Goal: Information Seeking & Learning: Understand process/instructions

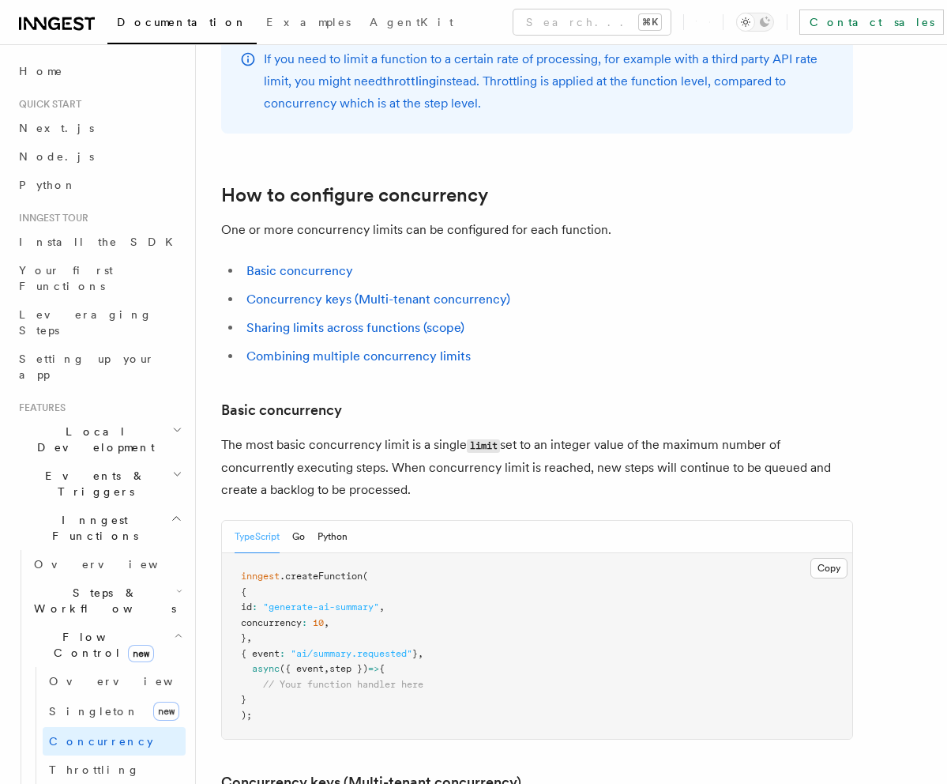
scroll to position [826, 0]
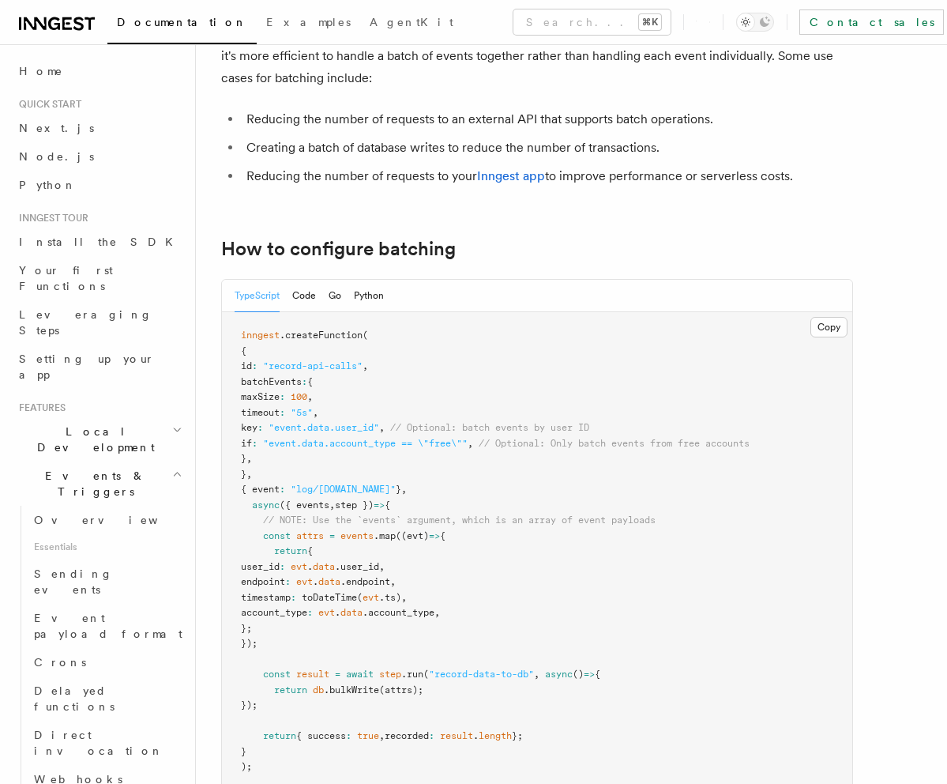
scroll to position [133, 0]
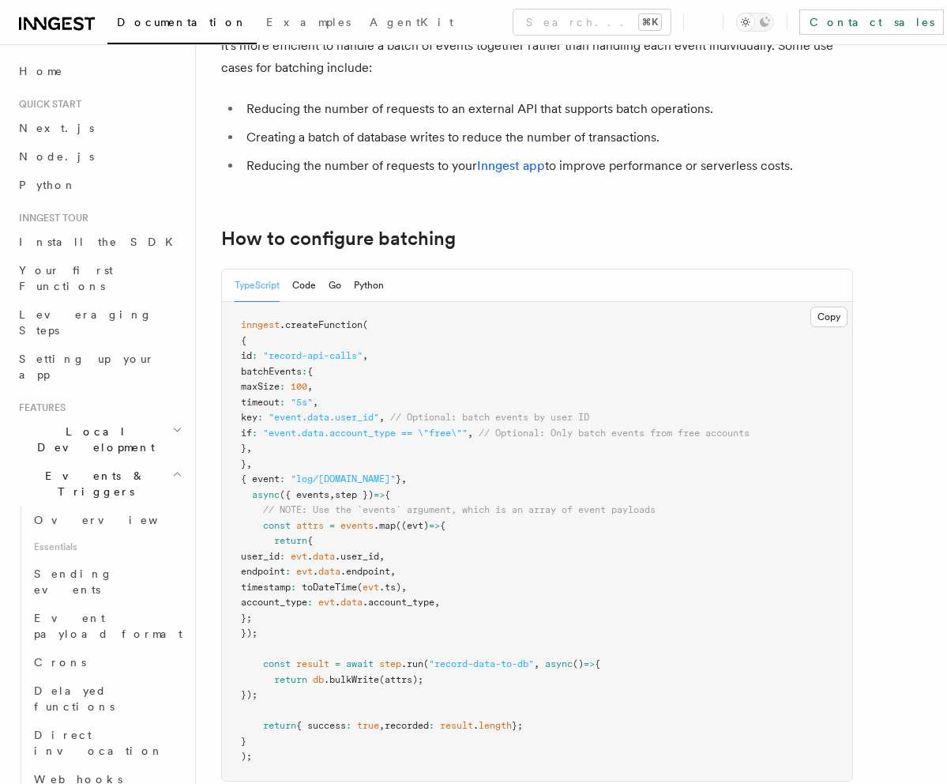
click at [295, 361] on pre "inngest .createFunction ( { id : "record-api-calls" , batchEvents : { maxSize :…" at bounding box center [537, 541] width 630 height 479
drag, startPoint x: 295, startPoint y: 361, endPoint x: 356, endPoint y: 360, distance: 60.8
click at [356, 360] on pre "inngest .createFunction ( { id : "record-api-calls" , batchEvents : { maxSize :…" at bounding box center [537, 541] width 630 height 479
click at [265, 371] on span "batchEvents" at bounding box center [271, 371] width 61 height 11
drag, startPoint x: 265, startPoint y: 371, endPoint x: 318, endPoint y: 378, distance: 53.3
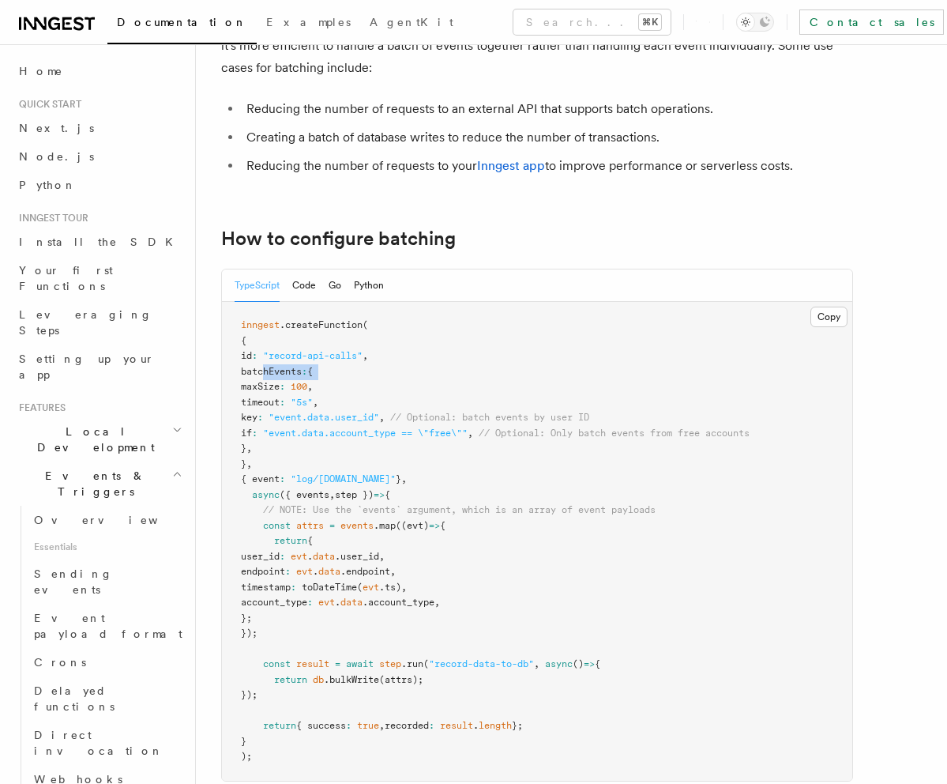
click at [348, 374] on pre "inngest .createFunction ( { id : "record-api-calls" , batchEvents : { maxSize :…" at bounding box center [537, 541] width 630 height 479
click at [280, 385] on span "maxSize" at bounding box center [260, 386] width 39 height 11
drag, startPoint x: 347, startPoint y: 384, endPoint x: 363, endPoint y: 385, distance: 16.7
click at [363, 385] on pre "inngest .createFunction ( { id : "record-api-calls" , batchEvents : { maxSize :…" at bounding box center [537, 541] width 630 height 479
click at [280, 400] on span "timeout" at bounding box center [260, 402] width 39 height 11
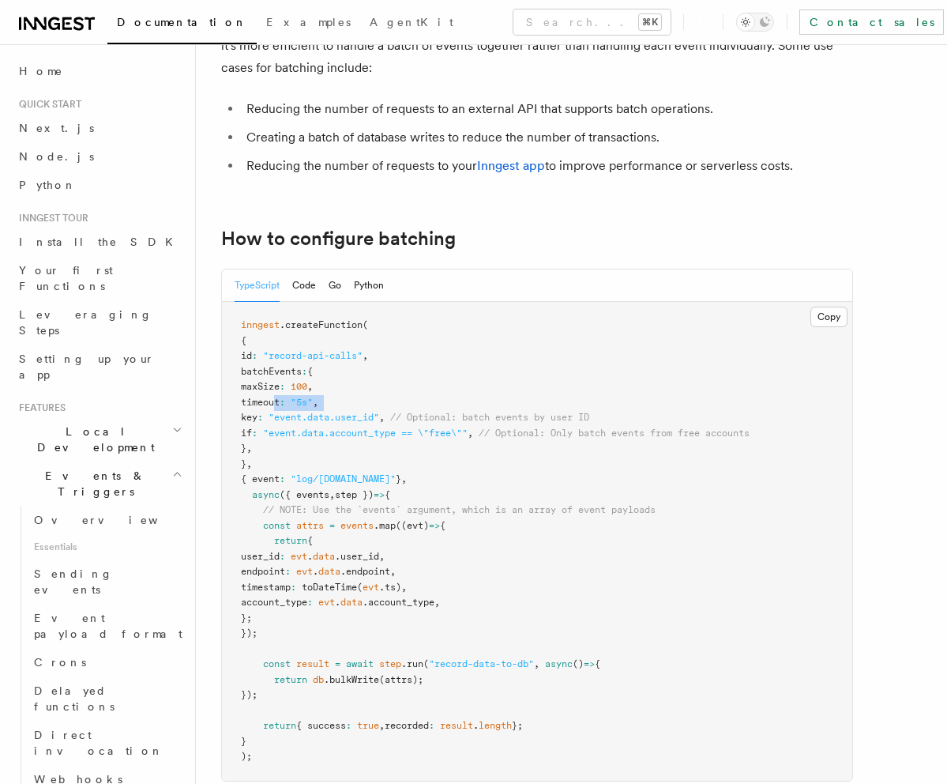
drag, startPoint x: 287, startPoint y: 399, endPoint x: 361, endPoint y: 403, distance: 74.4
click at [361, 403] on pre "inngest .createFunction ( { id : "record-api-calls" , batchEvents : { maxSize :…" at bounding box center [537, 541] width 630 height 479
click at [258, 414] on span "key" at bounding box center [249, 417] width 17 height 11
drag, startPoint x: 286, startPoint y: 414, endPoint x: 442, endPoint y: 420, distance: 156.5
click at [428, 418] on span "key : "event.data.user_id" , // Optional: batch events by user ID" at bounding box center [415, 417] width 348 height 11
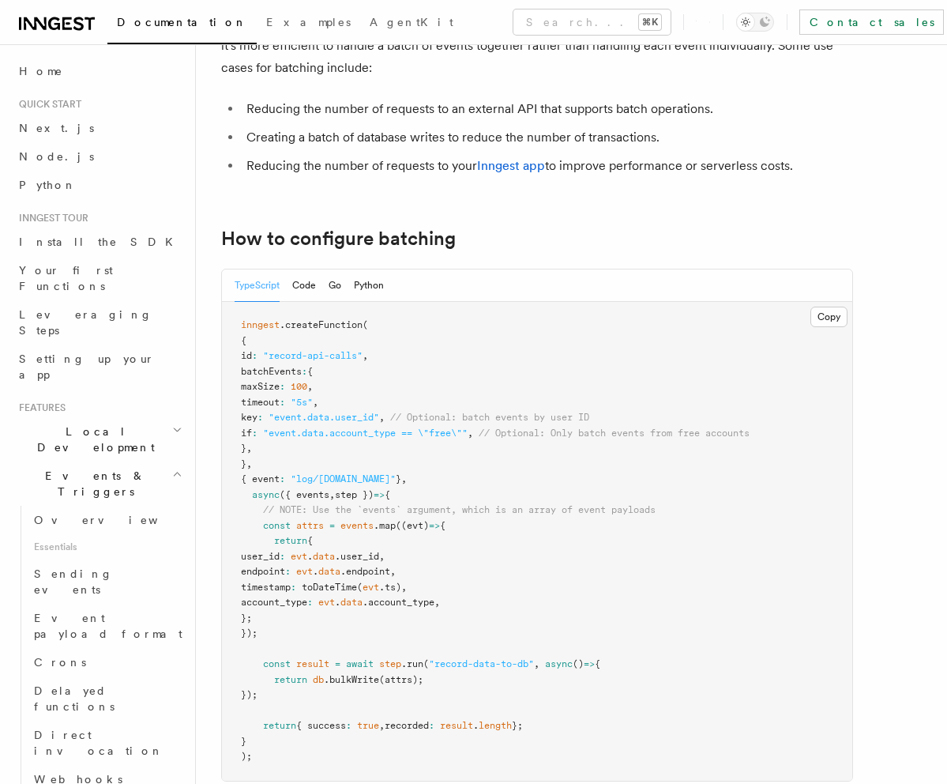
drag, startPoint x: 272, startPoint y: 439, endPoint x: 660, endPoint y: 434, distance: 387.9
click at [671, 431] on pre "inngest .createFunction ( { id : "record-api-calls" , batchEvents : { maxSize :…" at bounding box center [537, 541] width 630 height 479
click at [418, 434] on span ""event.data.account_type == \"free\""" at bounding box center [365, 432] width 205 height 11
click at [364, 418] on span ""event.data.user_id"" at bounding box center [324, 417] width 111 height 11
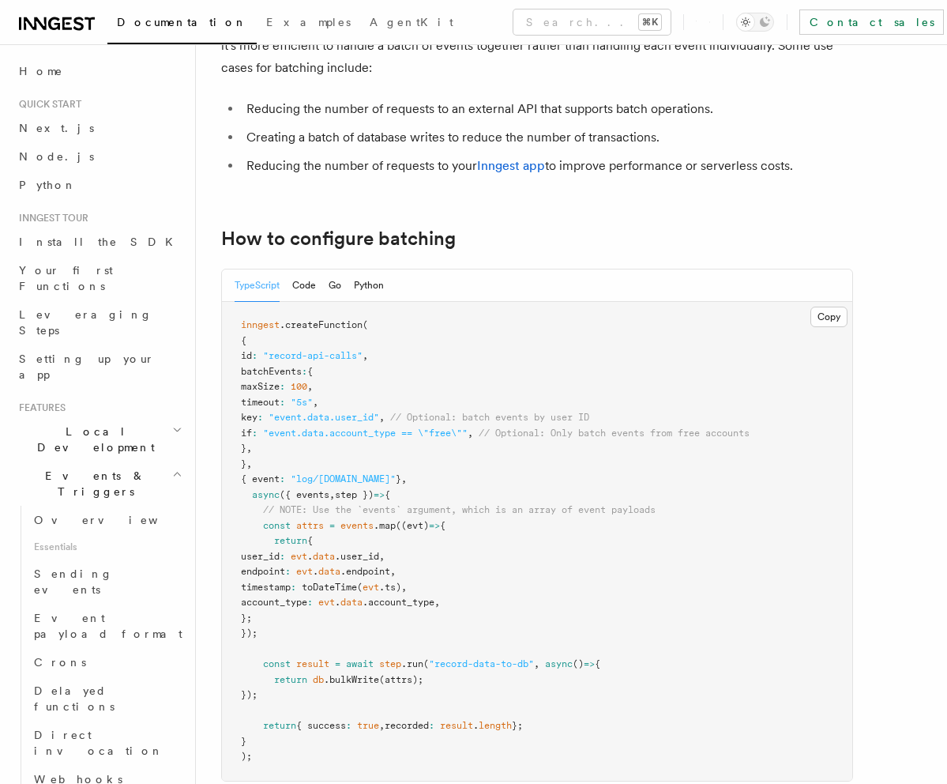
click at [379, 418] on span ""event.data.user_id"" at bounding box center [324, 417] width 111 height 11
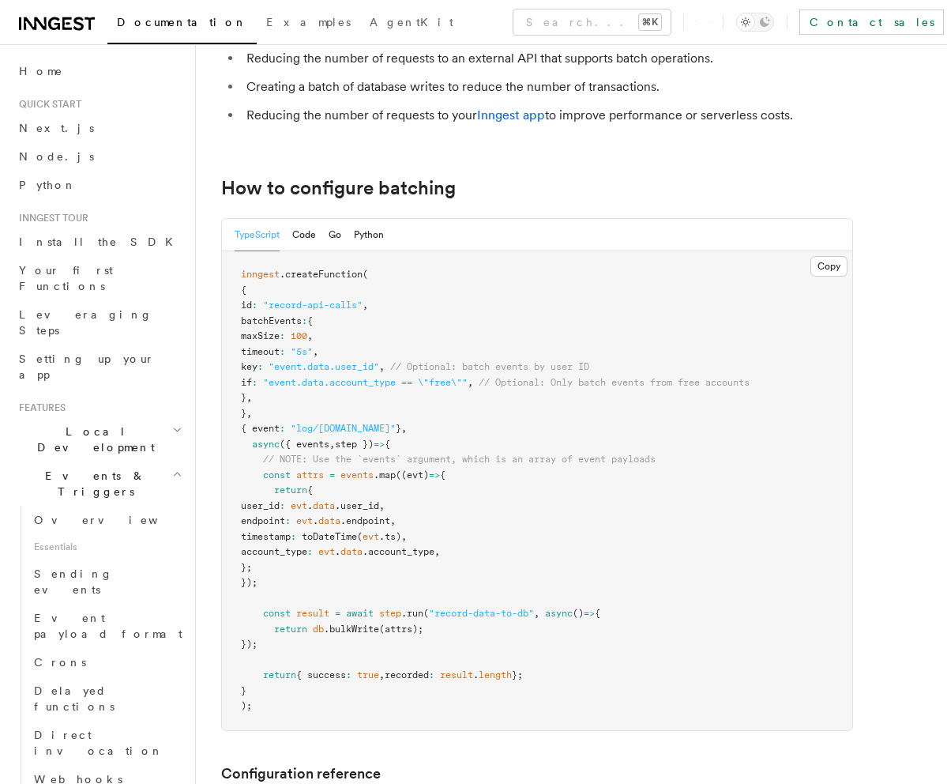
scroll to position [204, 0]
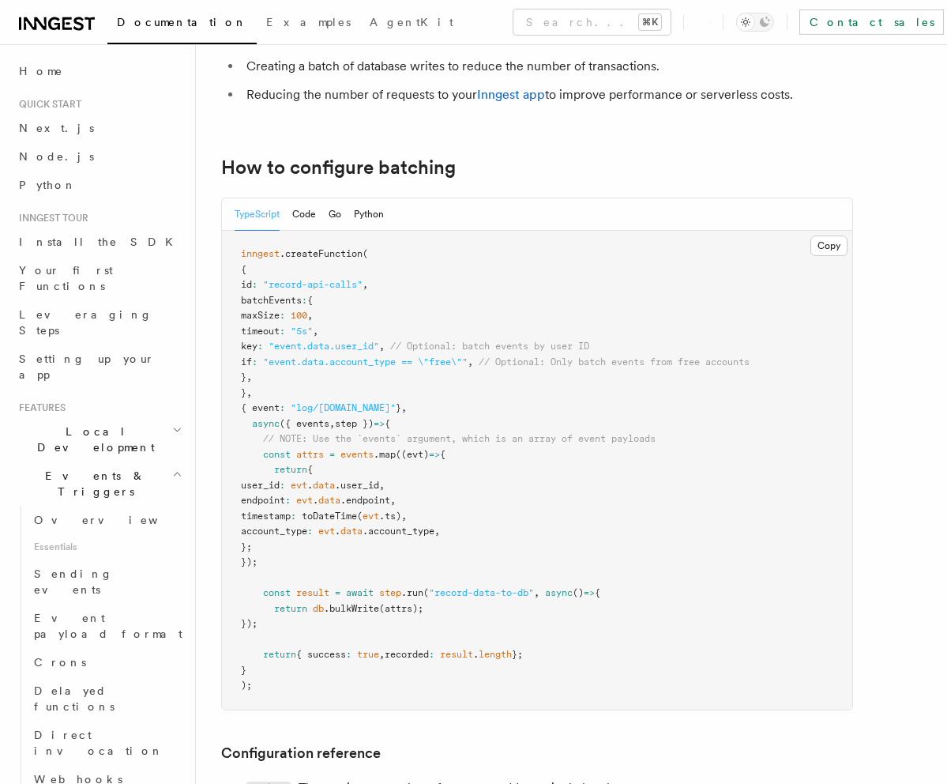
click at [357, 609] on span ".bulkWrite" at bounding box center [351, 608] width 55 height 11
click at [295, 607] on span "return" at bounding box center [290, 608] width 33 height 11
click at [311, 607] on span at bounding box center [310, 608] width 6 height 11
drag, startPoint x: 311, startPoint y: 607, endPoint x: 348, endPoint y: 608, distance: 36.3
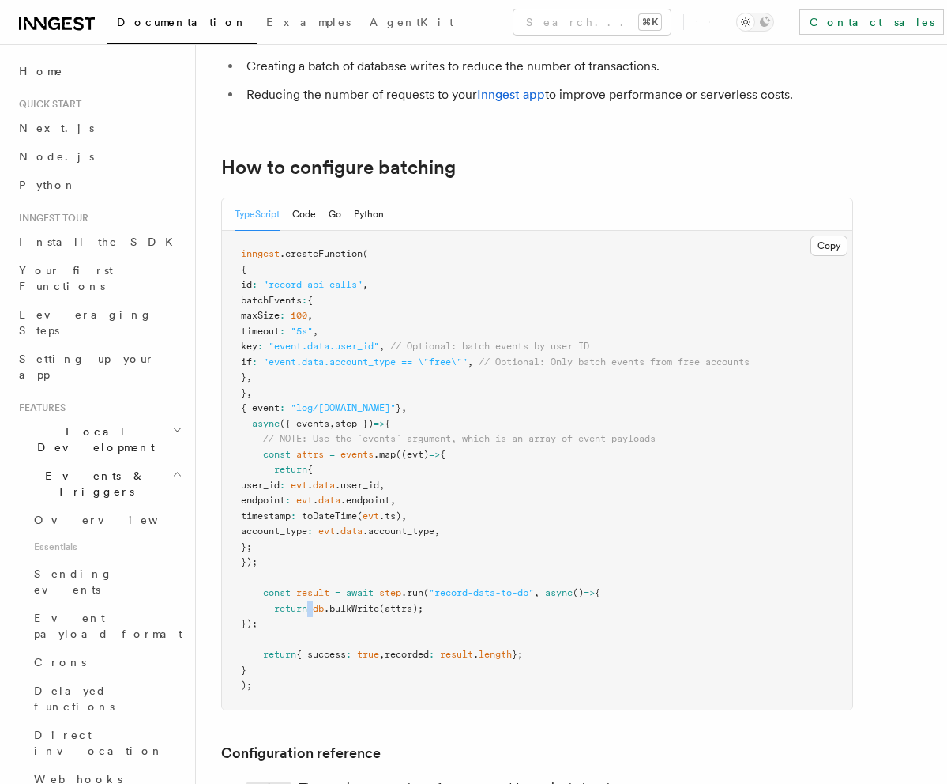
click at [312, 607] on span at bounding box center [310, 608] width 6 height 11
drag, startPoint x: 473, startPoint y: 611, endPoint x: 269, endPoint y: 605, distance: 203.9
click at [269, 605] on pre "inngest .createFunction ( { id : "record-api-calls" , batchEvents : { maxSize :…" at bounding box center [537, 470] width 630 height 479
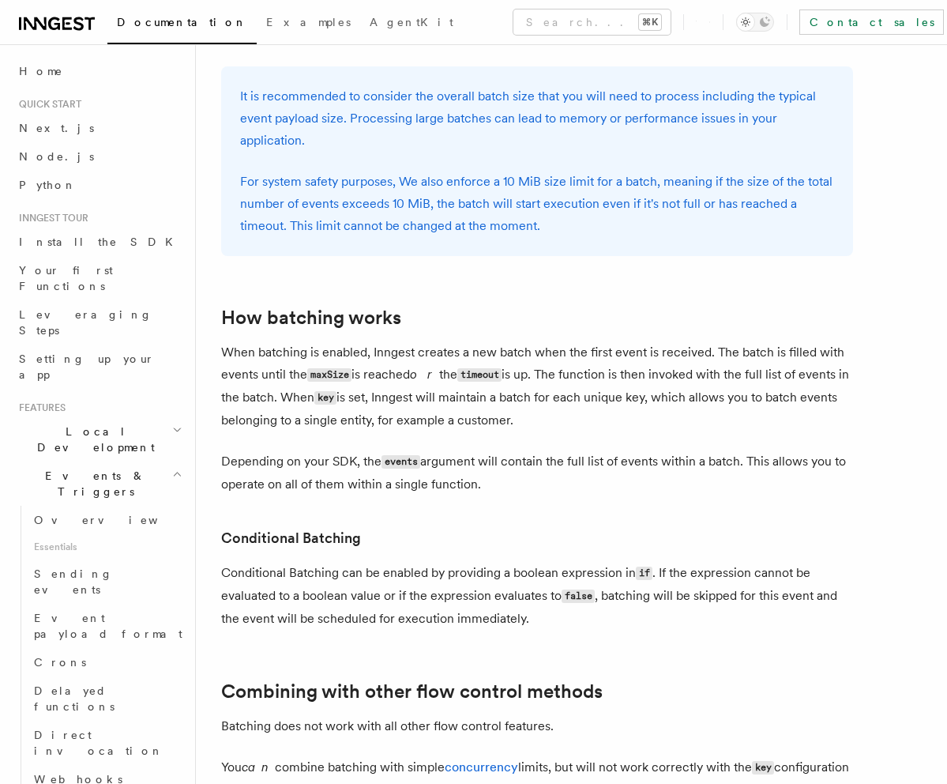
scroll to position [1523, 0]
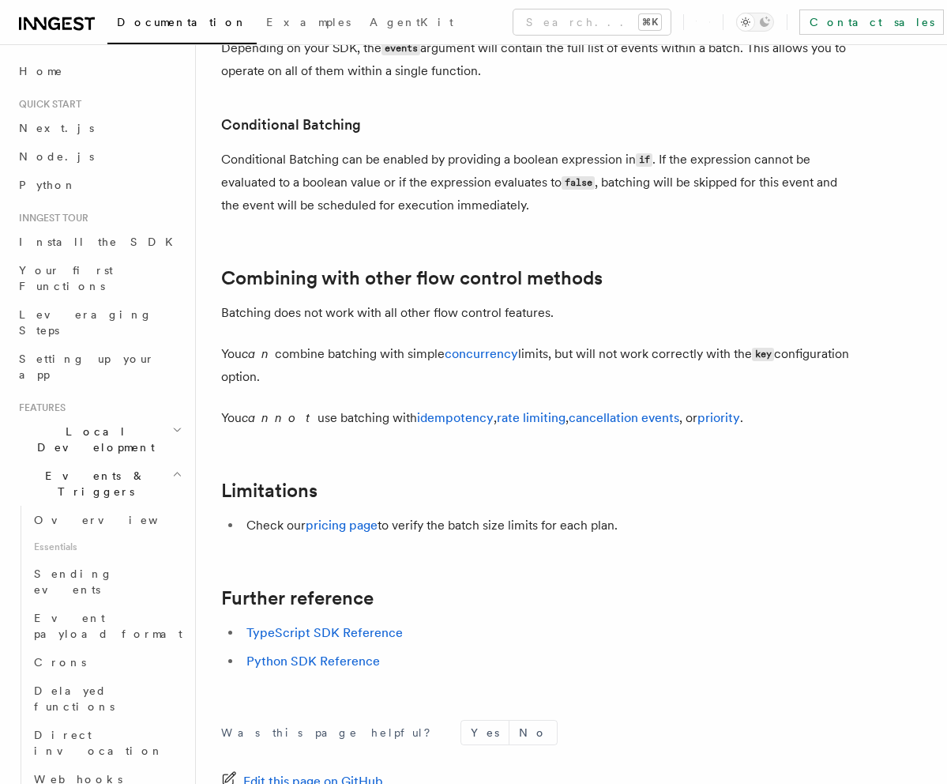
click at [493, 369] on p "You can combine batching with simple concurrency limits, but will not work corr…" at bounding box center [537, 365] width 632 height 45
click at [483, 354] on link "concurrency" at bounding box center [481, 353] width 73 height 15
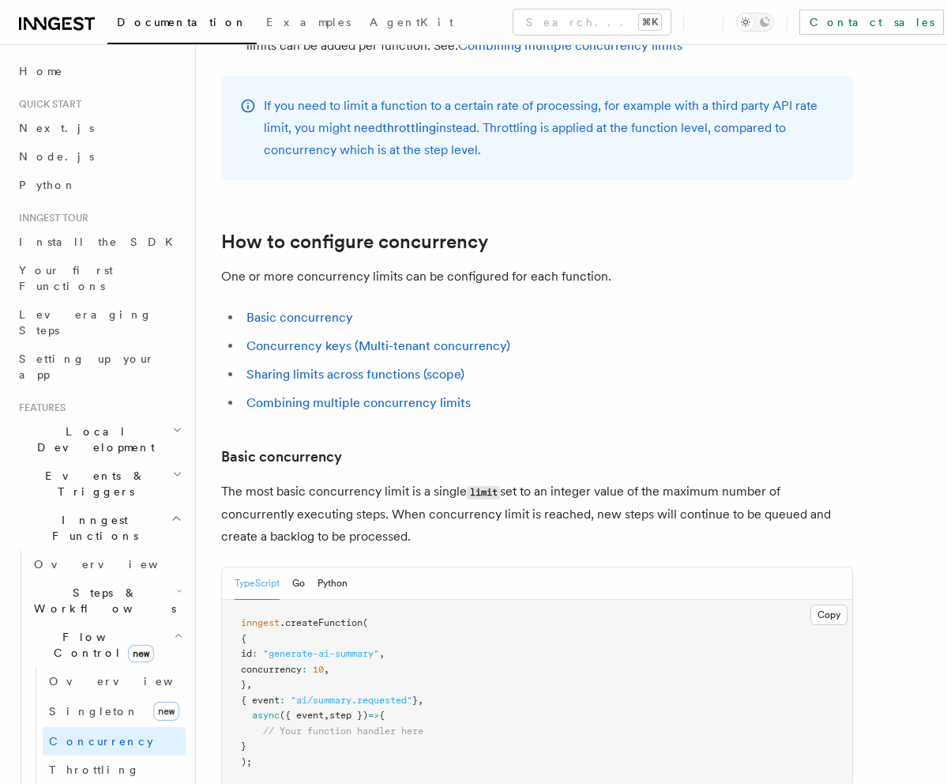
scroll to position [1140, 0]
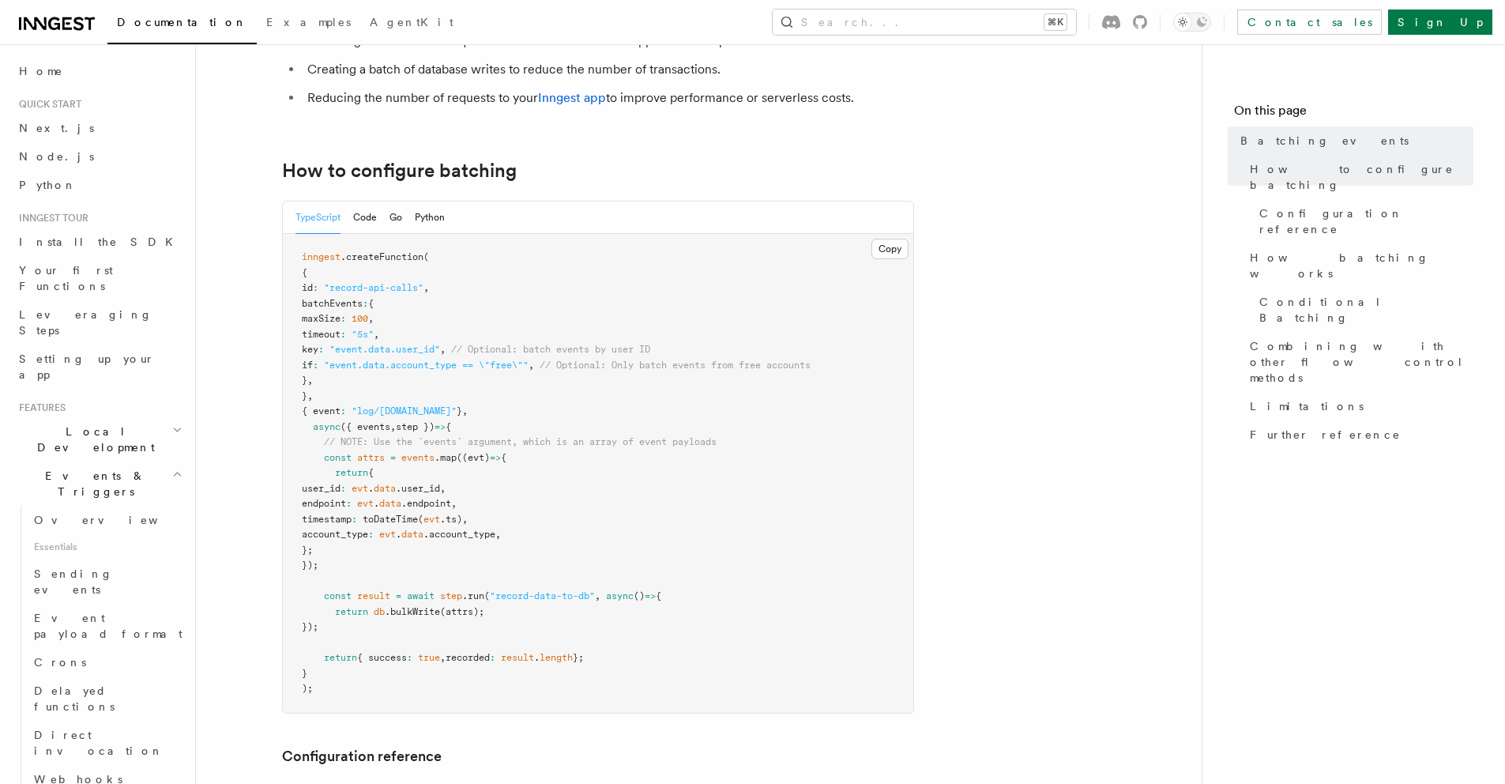
scroll to position [288, 0]
